Goal: Use online tool/utility: Utilize a website feature to perform a specific function

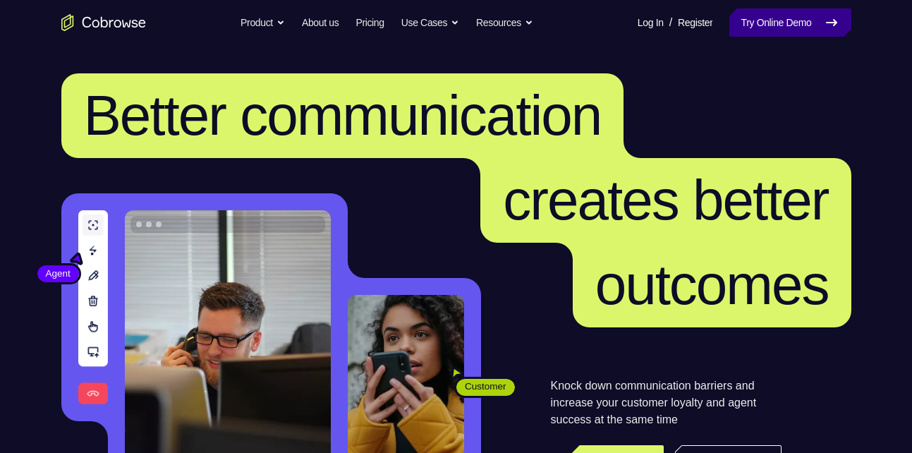
click at [823, 9] on link "Try Online Demo" at bounding box center [790, 22] width 121 height 28
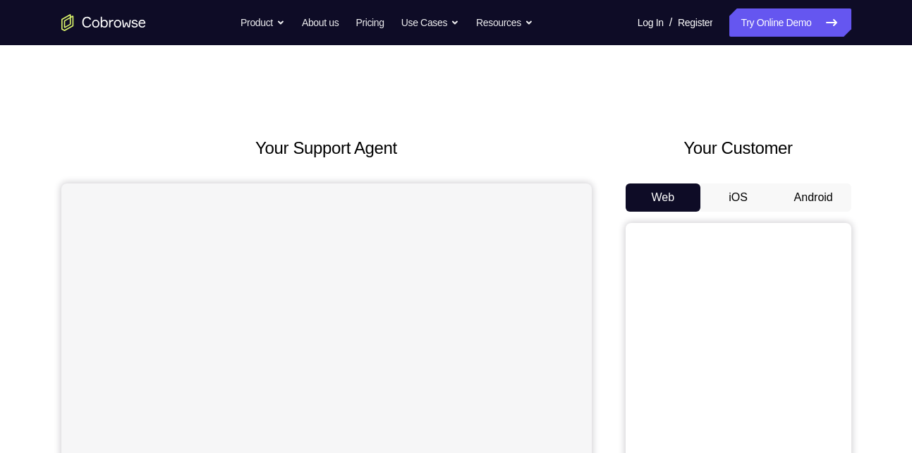
click at [823, 210] on button "Android" at bounding box center [813, 197] width 75 height 28
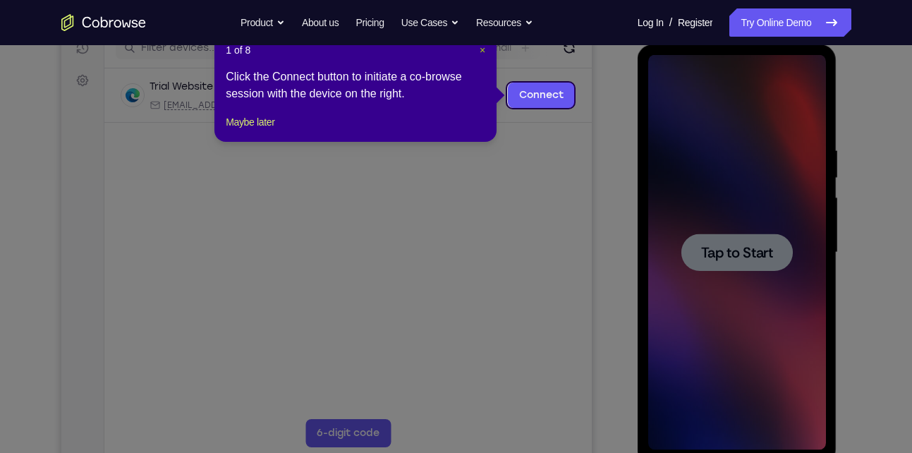
click at [483, 49] on span "×" at bounding box center [483, 49] width 6 height 11
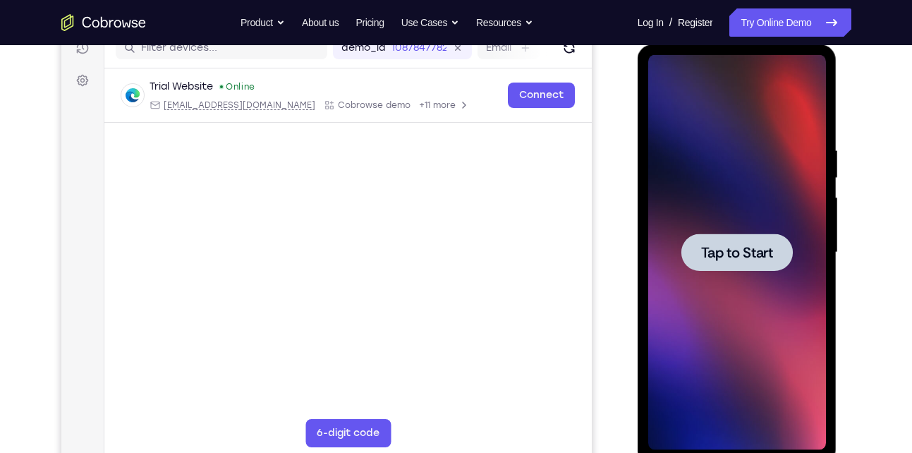
click at [728, 250] on span "Tap to Start" at bounding box center [737, 253] width 72 height 14
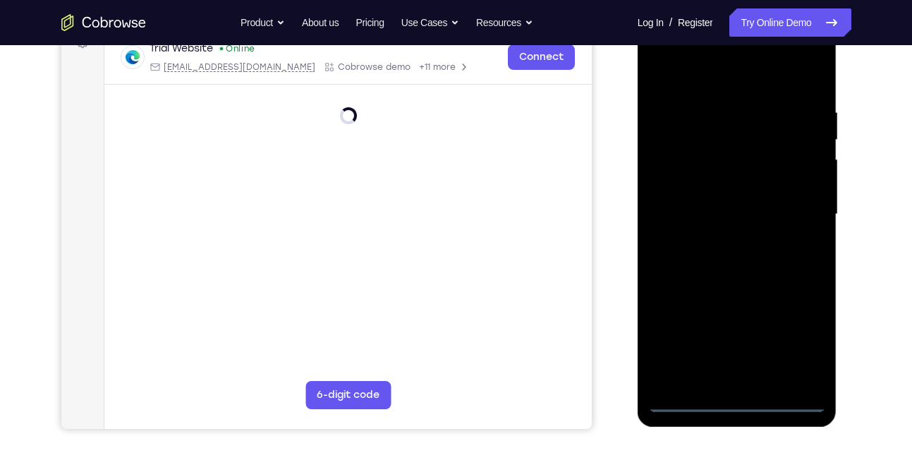
scroll to position [226, 0]
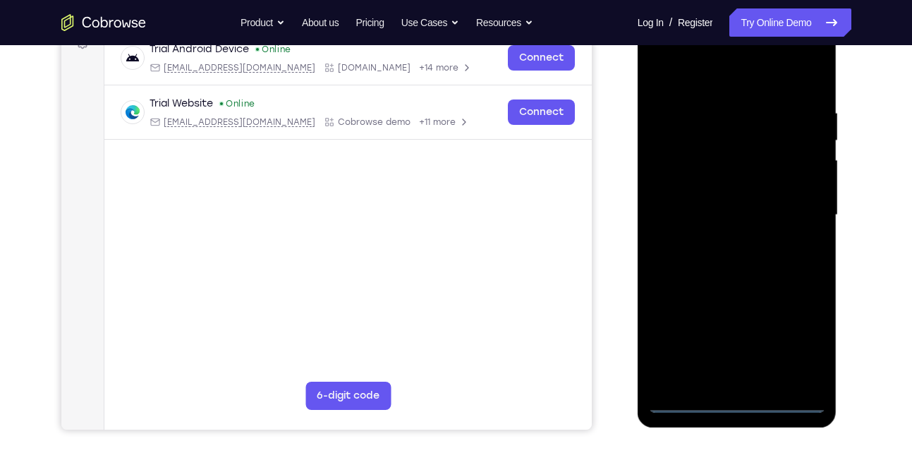
click at [736, 399] on div at bounding box center [737, 215] width 178 height 395
click at [799, 338] on div at bounding box center [737, 215] width 178 height 395
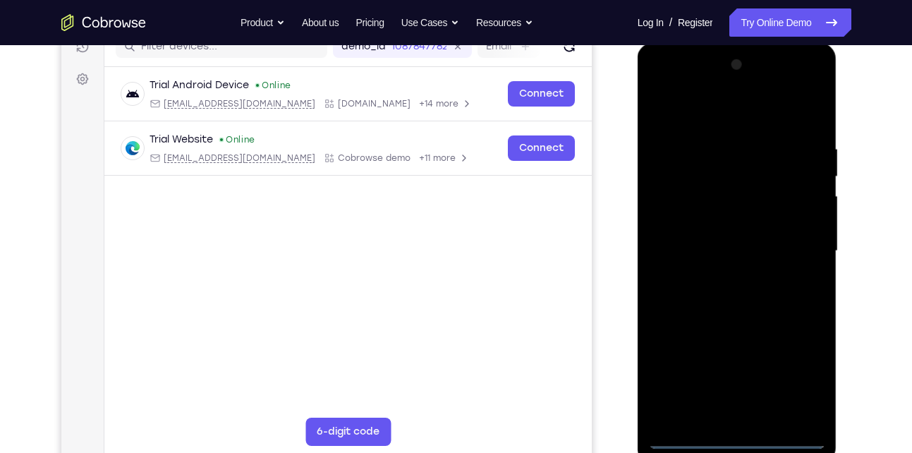
scroll to position [191, 0]
click at [662, 81] on div at bounding box center [737, 250] width 178 height 395
click at [681, 210] on div at bounding box center [737, 250] width 178 height 395
click at [715, 246] on div at bounding box center [737, 250] width 178 height 395
click at [715, 237] on div at bounding box center [737, 250] width 178 height 395
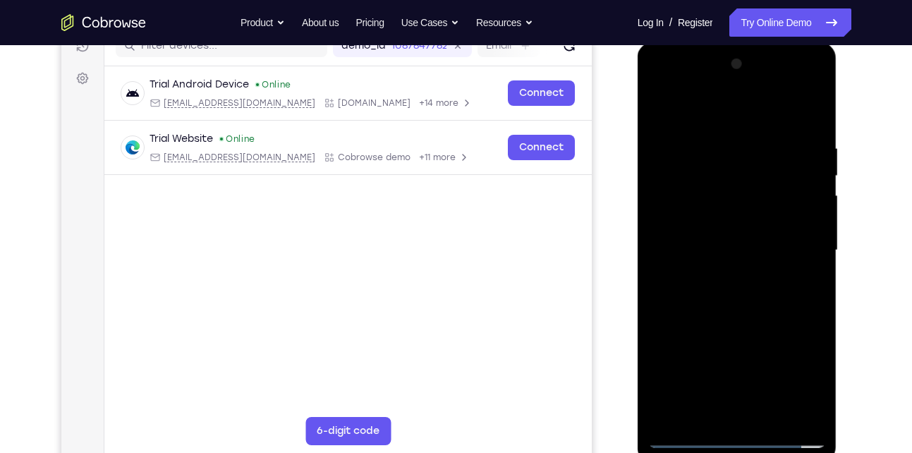
click at [713, 270] on div at bounding box center [737, 250] width 178 height 395
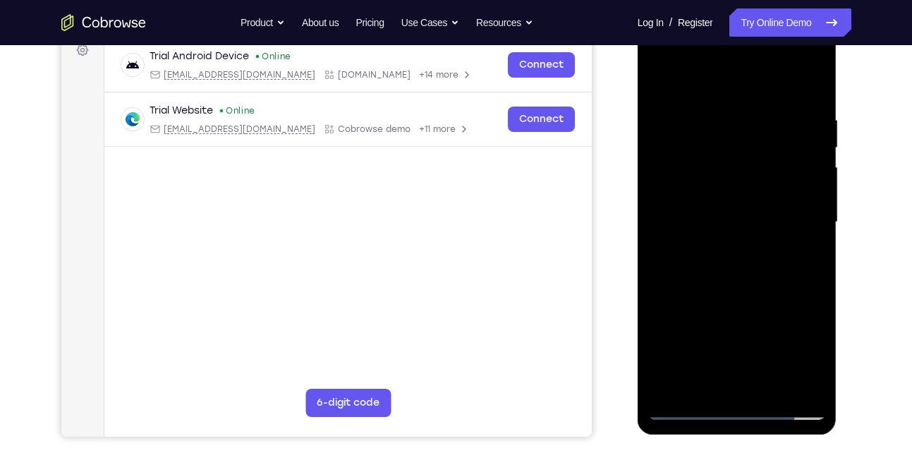
scroll to position [218, 0]
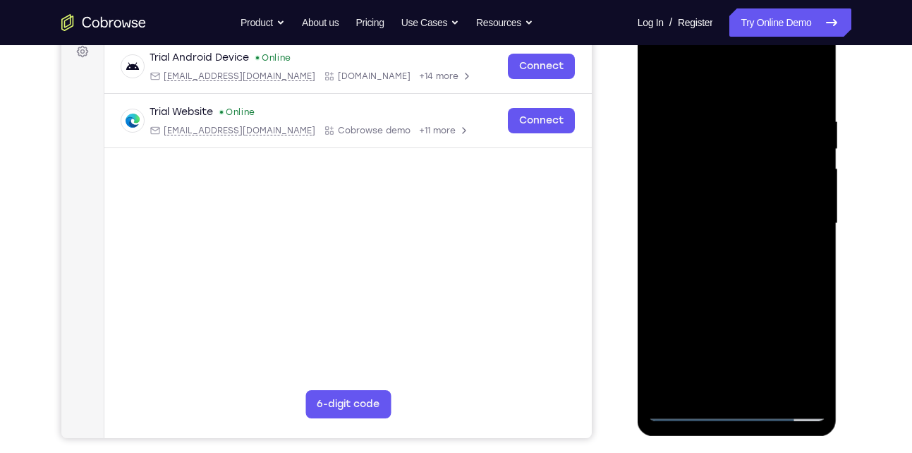
drag, startPoint x: 715, startPoint y: 258, endPoint x: 721, endPoint y: 193, distance: 65.2
click at [721, 193] on div at bounding box center [737, 223] width 178 height 395
click at [718, 271] on div at bounding box center [737, 223] width 178 height 395
click at [755, 168] on div at bounding box center [737, 223] width 178 height 395
click at [734, 379] on div at bounding box center [737, 223] width 178 height 395
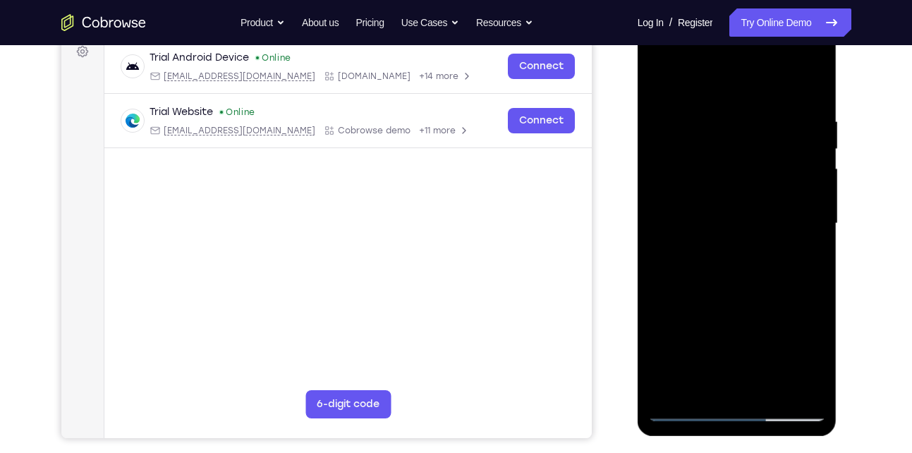
click at [711, 194] on div at bounding box center [737, 223] width 178 height 395
click at [709, 250] on div at bounding box center [737, 223] width 178 height 395
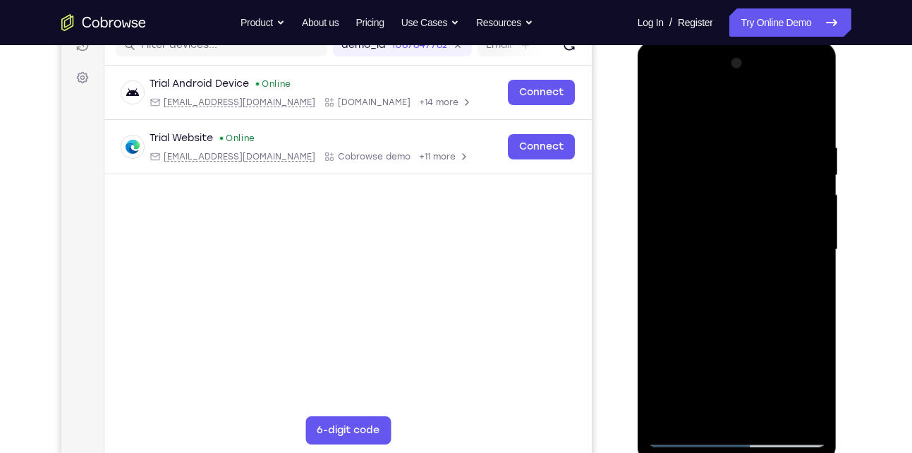
scroll to position [195, 0]
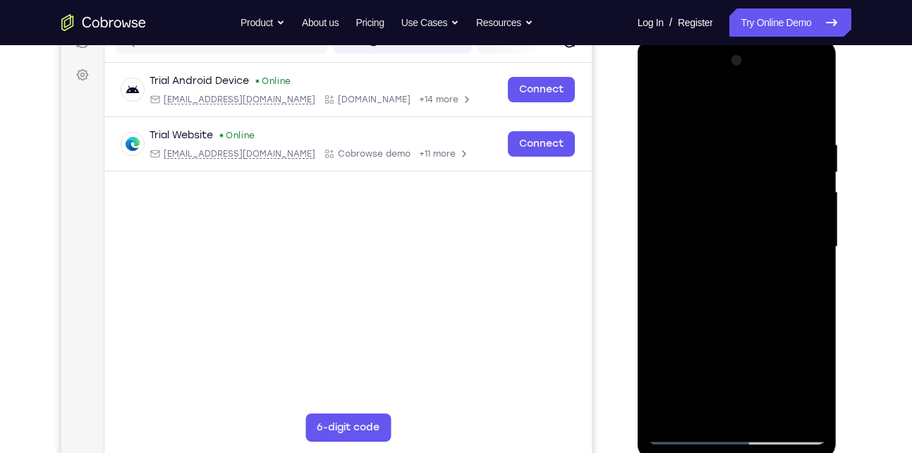
drag, startPoint x: 717, startPoint y: 298, endPoint x: 725, endPoint y: 230, distance: 68.9
click at [725, 230] on div at bounding box center [737, 246] width 178 height 395
drag, startPoint x: 718, startPoint y: 308, endPoint x: 735, endPoint y: 209, distance: 100.9
click at [735, 209] on div at bounding box center [737, 246] width 178 height 395
click at [791, 324] on div at bounding box center [737, 246] width 178 height 395
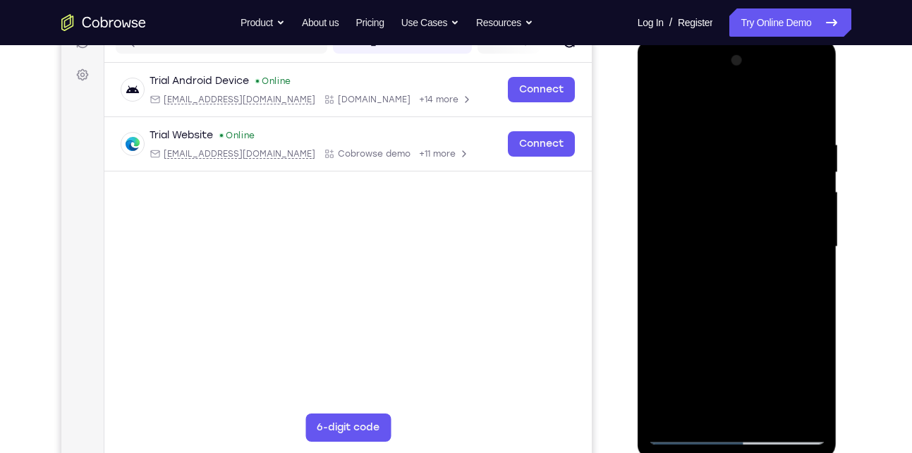
click at [791, 324] on div at bounding box center [737, 246] width 178 height 395
click at [792, 327] on div at bounding box center [737, 246] width 178 height 395
click at [792, 323] on div at bounding box center [737, 246] width 178 height 395
click at [788, 325] on div at bounding box center [737, 246] width 178 height 395
click at [792, 325] on div at bounding box center [737, 246] width 178 height 395
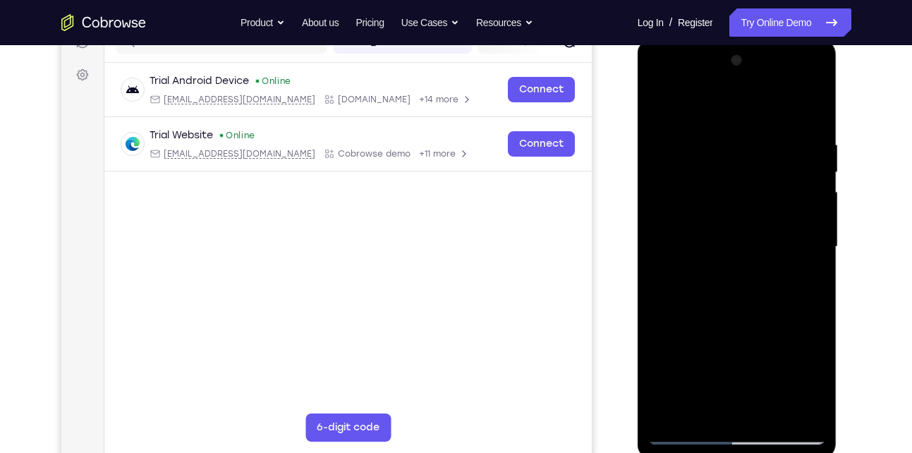
click at [792, 325] on div at bounding box center [737, 246] width 178 height 395
drag, startPoint x: 766, startPoint y: 244, endPoint x: 764, endPoint y: 191, distance: 52.9
click at [764, 191] on div at bounding box center [737, 246] width 178 height 395
drag, startPoint x: 742, startPoint y: 260, endPoint x: 735, endPoint y: 183, distance: 77.2
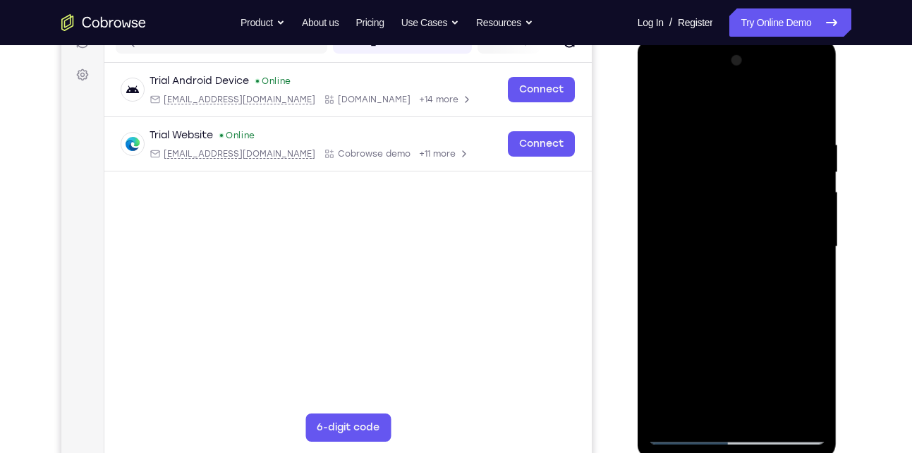
click at [735, 183] on div at bounding box center [737, 246] width 178 height 395
drag, startPoint x: 761, startPoint y: 330, endPoint x: 764, endPoint y: 257, distance: 72.7
click at [764, 257] on div at bounding box center [737, 246] width 178 height 395
drag, startPoint x: 694, startPoint y: 304, endPoint x: 693, endPoint y: 218, distance: 86.1
click at [693, 218] on div at bounding box center [737, 246] width 178 height 395
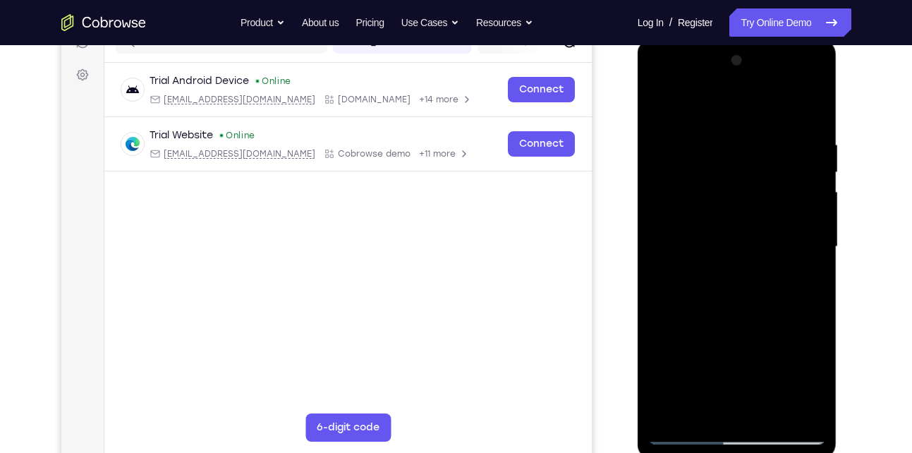
drag, startPoint x: 722, startPoint y: 327, endPoint x: 738, endPoint y: 219, distance: 108.5
click at [738, 219] on div at bounding box center [737, 246] width 178 height 395
drag, startPoint x: 708, startPoint y: 318, endPoint x: 726, endPoint y: 188, distance: 130.4
click at [726, 188] on div at bounding box center [737, 246] width 178 height 395
drag, startPoint x: 712, startPoint y: 198, endPoint x: 713, endPoint y: 157, distance: 40.9
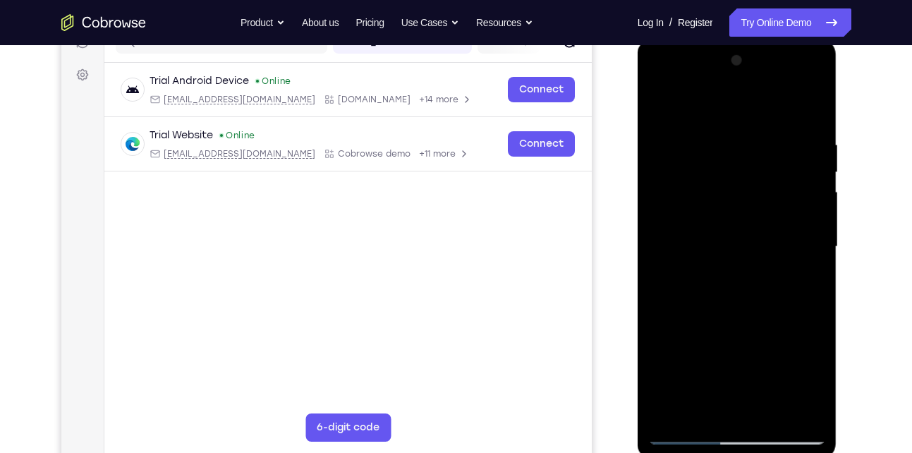
click at [713, 157] on div at bounding box center [737, 246] width 178 height 395
drag, startPoint x: 720, startPoint y: 274, endPoint x: 726, endPoint y: 191, distance: 82.8
click at [726, 191] on div at bounding box center [737, 246] width 178 height 395
drag, startPoint x: 727, startPoint y: 271, endPoint x: 744, endPoint y: 182, distance: 90.5
click at [744, 182] on div at bounding box center [737, 246] width 178 height 395
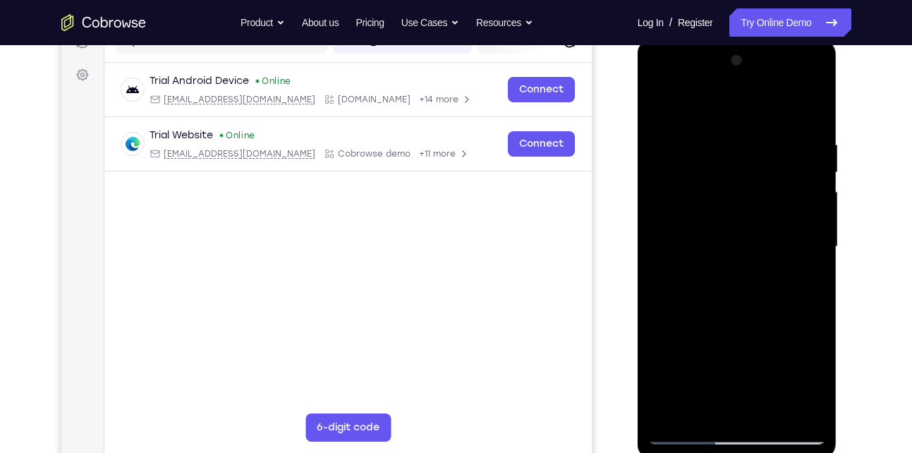
drag, startPoint x: 751, startPoint y: 224, endPoint x: 763, endPoint y: 159, distance: 65.9
click at [763, 159] on div at bounding box center [737, 246] width 178 height 395
drag, startPoint x: 727, startPoint y: 311, endPoint x: 720, endPoint y: 209, distance: 102.6
click at [720, 209] on div at bounding box center [737, 246] width 178 height 395
drag, startPoint x: 709, startPoint y: 270, endPoint x: 714, endPoint y: 123, distance: 146.8
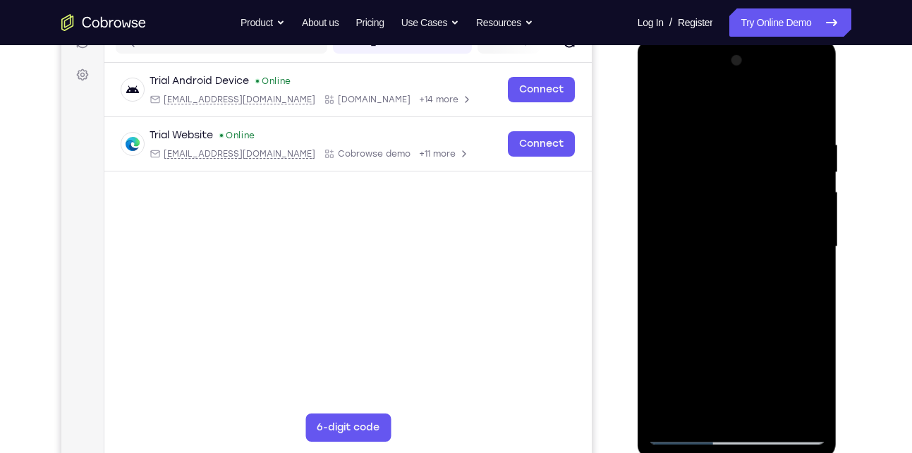
click at [714, 123] on div at bounding box center [737, 246] width 178 height 395
drag, startPoint x: 730, startPoint y: 271, endPoint x: 735, endPoint y: 181, distance: 90.5
click at [735, 181] on div at bounding box center [737, 246] width 178 height 395
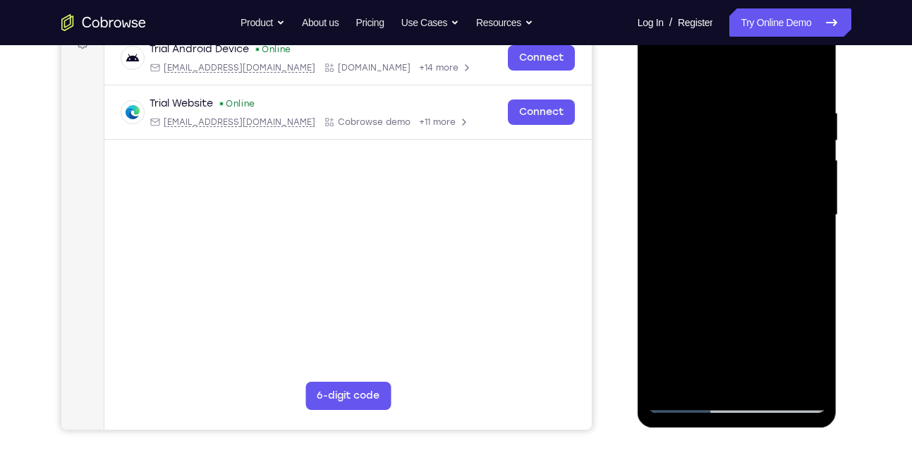
scroll to position [219, 0]
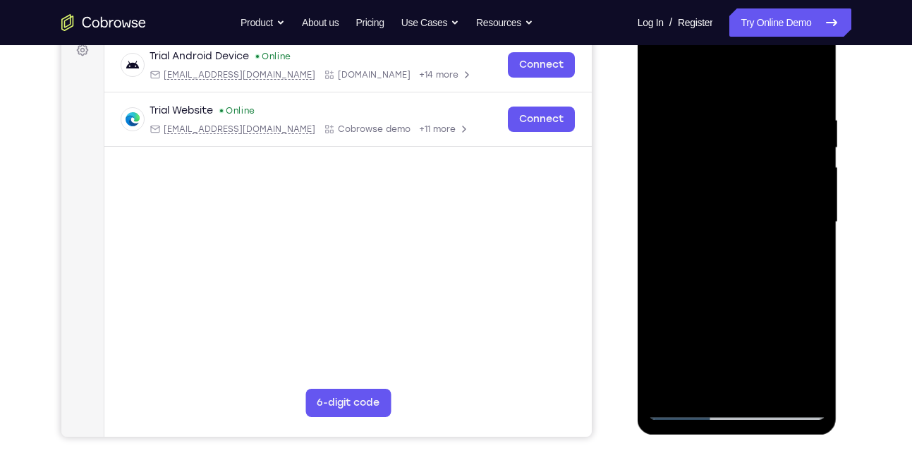
drag, startPoint x: 735, startPoint y: 227, endPoint x: 729, endPoint y: 112, distance: 115.2
click at [729, 112] on div at bounding box center [737, 222] width 178 height 395
drag, startPoint x: 727, startPoint y: 284, endPoint x: 735, endPoint y: 169, distance: 115.3
click at [735, 169] on div at bounding box center [737, 222] width 178 height 395
drag, startPoint x: 720, startPoint y: 261, endPoint x: 723, endPoint y: 167, distance: 93.9
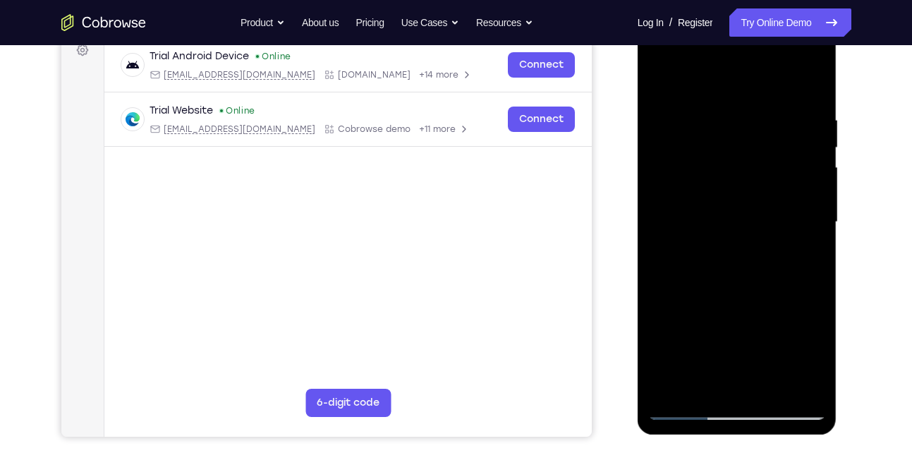
click at [723, 167] on div at bounding box center [737, 222] width 178 height 395
drag, startPoint x: 723, startPoint y: 272, endPoint x: 729, endPoint y: 110, distance: 162.4
click at [729, 110] on div at bounding box center [737, 222] width 178 height 395
drag, startPoint x: 727, startPoint y: 239, endPoint x: 737, endPoint y: 149, distance: 90.9
click at [737, 149] on div at bounding box center [737, 222] width 178 height 395
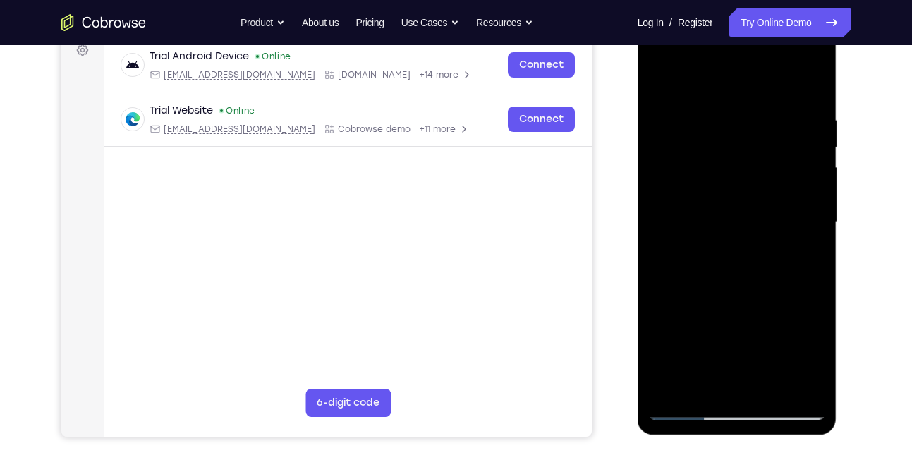
drag, startPoint x: 711, startPoint y: 208, endPoint x: 720, endPoint y: 128, distance: 81.0
click at [720, 128] on div at bounding box center [737, 222] width 178 height 395
drag, startPoint x: 720, startPoint y: 128, endPoint x: 720, endPoint y: 277, distance: 149.6
click at [720, 277] on div at bounding box center [737, 222] width 178 height 395
click at [735, 119] on div at bounding box center [737, 222] width 178 height 395
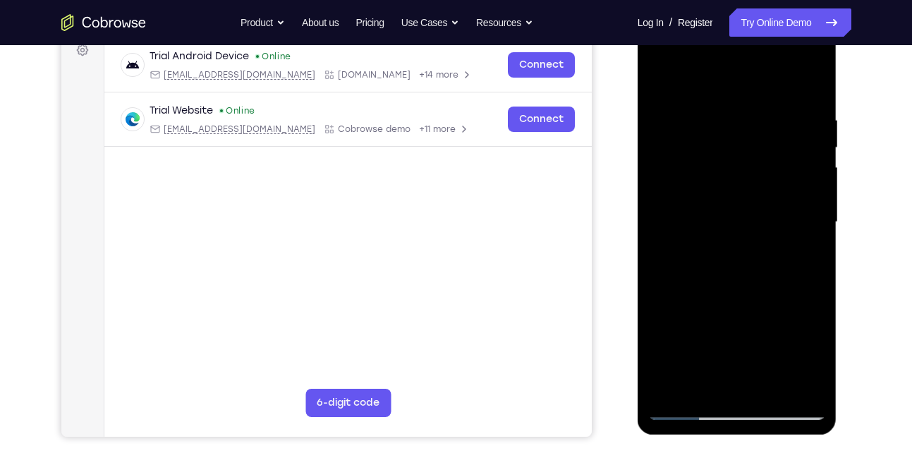
drag, startPoint x: 743, startPoint y: 102, endPoint x: 737, endPoint y: 189, distance: 87.0
click at [737, 189] on div at bounding box center [737, 222] width 178 height 395
drag, startPoint x: 717, startPoint y: 277, endPoint x: 714, endPoint y: 182, distance: 94.6
click at [714, 182] on div at bounding box center [737, 222] width 178 height 395
drag, startPoint x: 700, startPoint y: 322, endPoint x: 723, endPoint y: 159, distance: 164.6
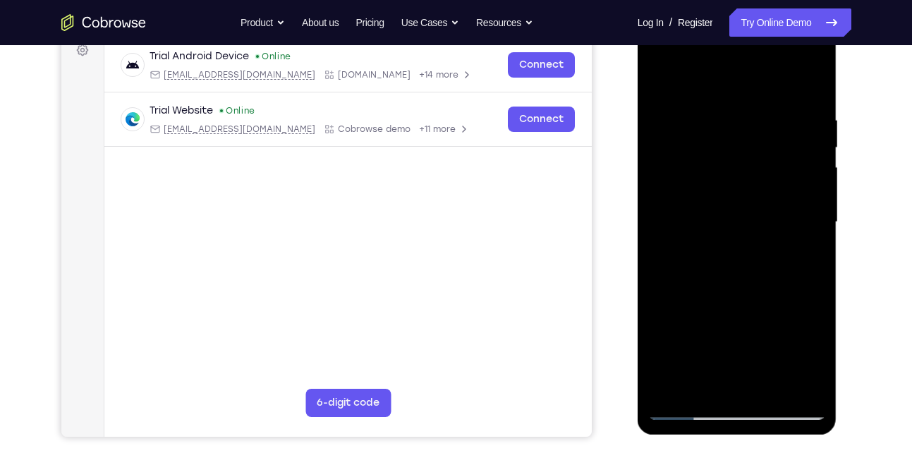
click at [723, 159] on div at bounding box center [737, 222] width 178 height 395
drag, startPoint x: 723, startPoint y: 159, endPoint x: 727, endPoint y: 106, distance: 53.7
click at [727, 106] on div at bounding box center [737, 222] width 178 height 395
drag, startPoint x: 715, startPoint y: 249, endPoint x: 722, endPoint y: 145, distance: 104.0
click at [722, 145] on div at bounding box center [737, 222] width 178 height 395
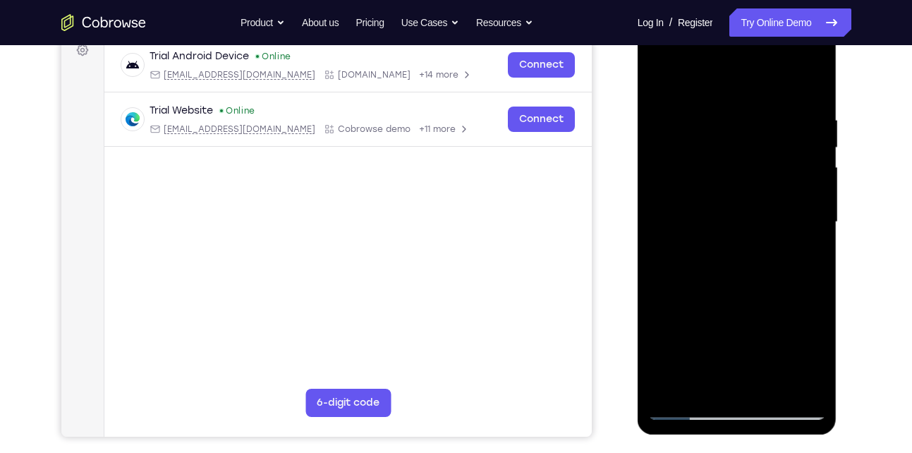
drag, startPoint x: 717, startPoint y: 242, endPoint x: 721, endPoint y: 176, distance: 65.8
click at [721, 176] on div at bounding box center [737, 222] width 178 height 395
drag, startPoint x: 713, startPoint y: 279, endPoint x: 735, endPoint y: 176, distance: 105.2
click at [735, 176] on div at bounding box center [737, 222] width 178 height 395
drag, startPoint x: 728, startPoint y: 261, endPoint x: 742, endPoint y: 180, distance: 82.2
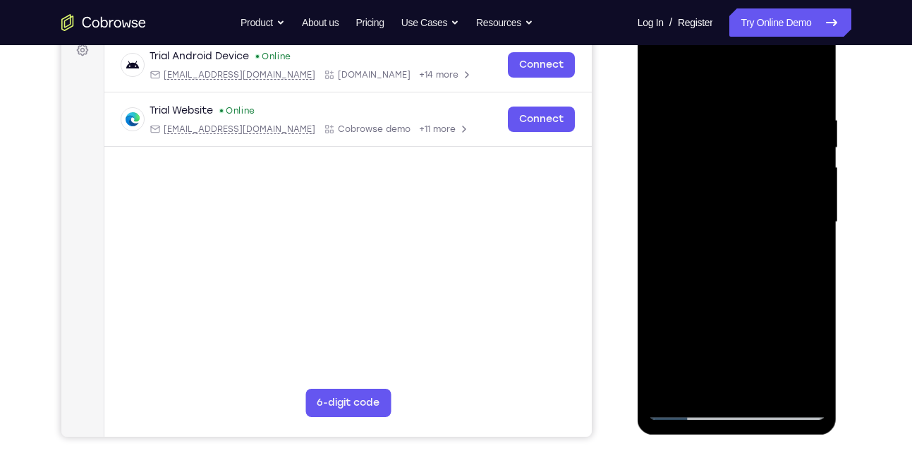
click at [742, 180] on div at bounding box center [737, 222] width 178 height 395
drag, startPoint x: 742, startPoint y: 180, endPoint x: 747, endPoint y: 122, distance: 58.1
click at [747, 122] on div at bounding box center [737, 222] width 178 height 395
drag, startPoint x: 738, startPoint y: 260, endPoint x: 742, endPoint y: 214, distance: 46.1
click at [742, 214] on div at bounding box center [737, 222] width 178 height 395
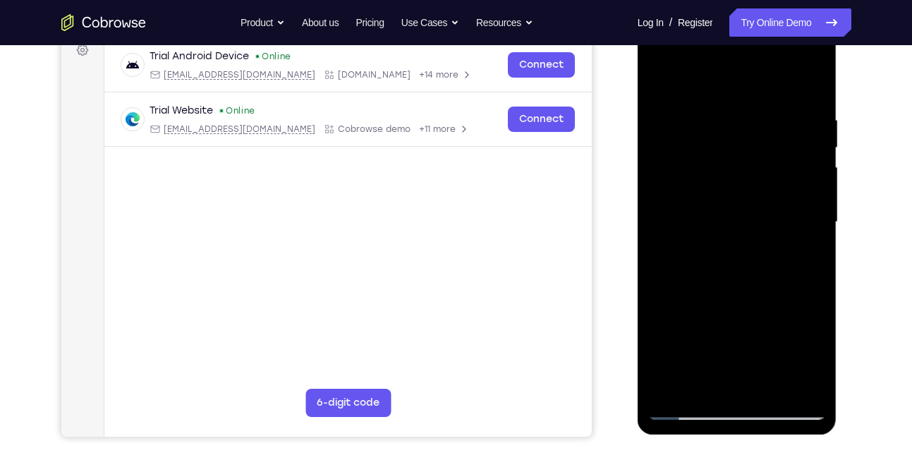
drag, startPoint x: 730, startPoint y: 286, endPoint x: 733, endPoint y: 231, distance: 55.1
click at [733, 231] on div at bounding box center [737, 222] width 178 height 395
drag, startPoint x: 696, startPoint y: 302, endPoint x: 705, endPoint y: 210, distance: 92.9
click at [705, 210] on div at bounding box center [737, 222] width 178 height 395
drag, startPoint x: 714, startPoint y: 288, endPoint x: 720, endPoint y: 195, distance: 92.6
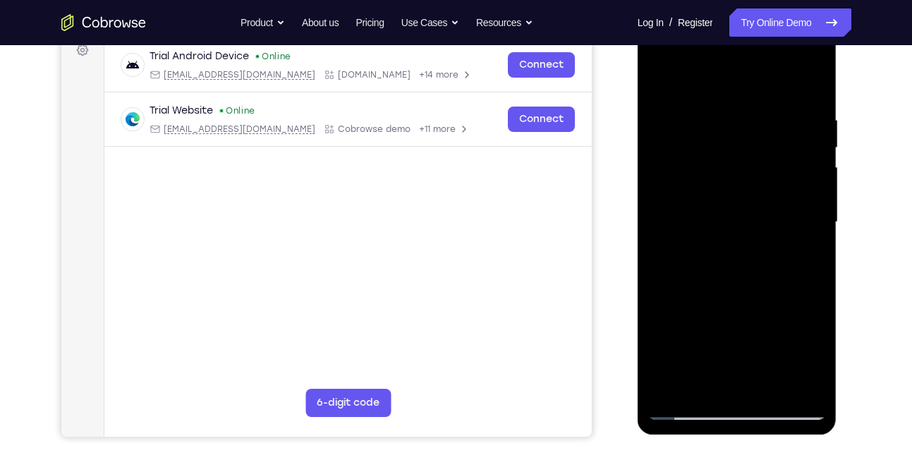
click at [720, 195] on div at bounding box center [737, 222] width 178 height 395
drag, startPoint x: 699, startPoint y: 301, endPoint x: 701, endPoint y: 241, distance: 60.0
click at [701, 241] on div at bounding box center [737, 222] width 178 height 395
drag, startPoint x: 716, startPoint y: 319, endPoint x: 741, endPoint y: 195, distance: 125.9
click at [741, 195] on div at bounding box center [737, 222] width 178 height 395
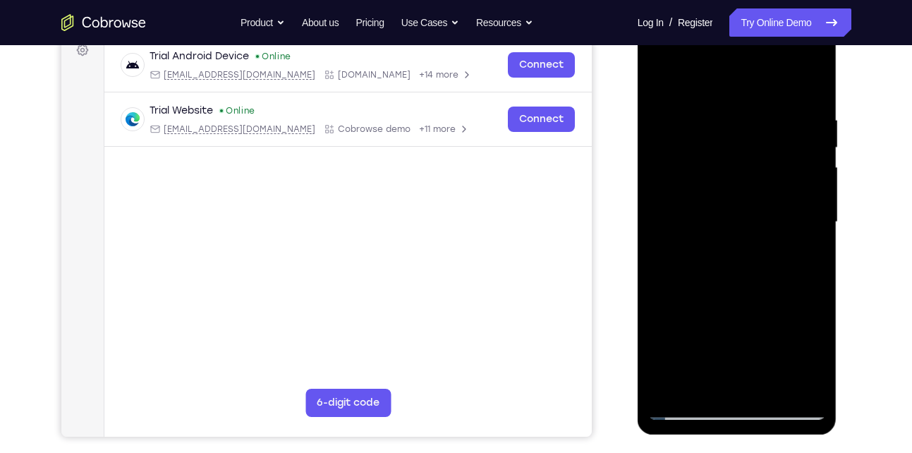
drag, startPoint x: 735, startPoint y: 251, endPoint x: 766, endPoint y: 89, distance: 165.1
click at [766, 89] on div at bounding box center [737, 222] width 178 height 395
drag, startPoint x: 704, startPoint y: 230, endPoint x: 718, endPoint y: 154, distance: 77.4
click at [718, 154] on div at bounding box center [737, 222] width 178 height 395
drag, startPoint x: 720, startPoint y: 272, endPoint x: 735, endPoint y: 176, distance: 97.8
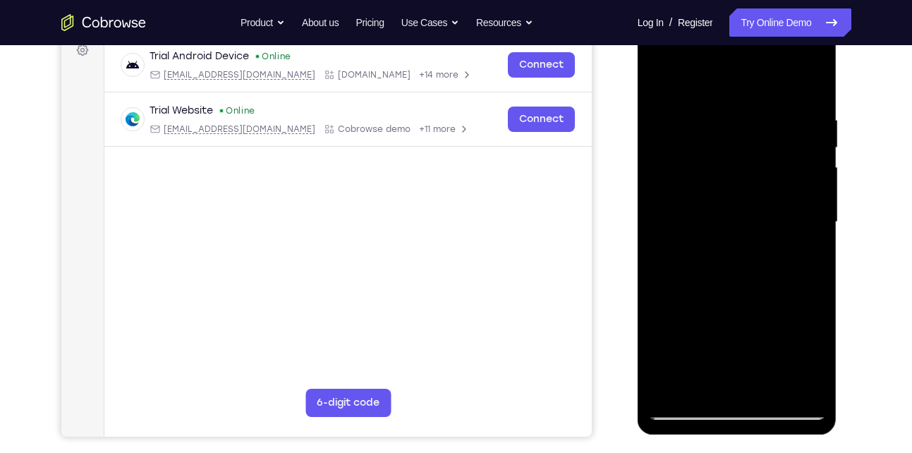
click at [735, 176] on div at bounding box center [737, 222] width 178 height 395
drag, startPoint x: 711, startPoint y: 301, endPoint x: 735, endPoint y: 175, distance: 127.7
click at [735, 175] on div at bounding box center [737, 222] width 178 height 395
drag, startPoint x: 715, startPoint y: 265, endPoint x: 737, endPoint y: 139, distance: 128.2
click at [737, 139] on div at bounding box center [737, 222] width 178 height 395
